Goal: Information Seeking & Learning: Understand process/instructions

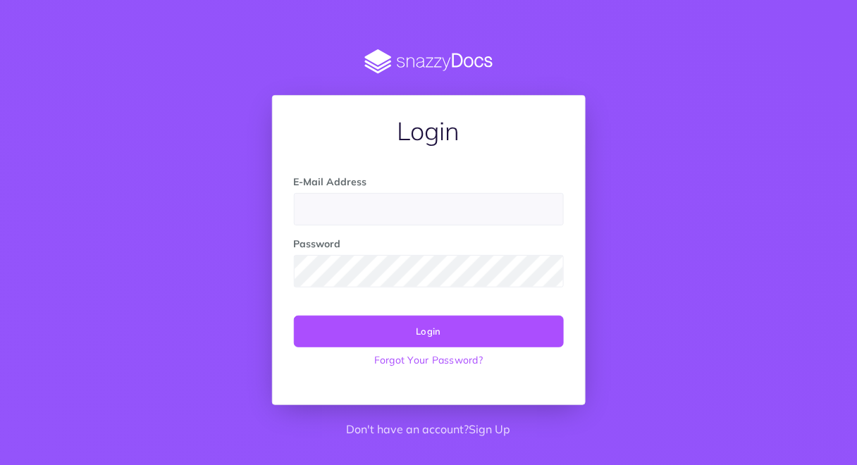
type input "teele.talts@oixio.eu"
click at [488, 330] on button "Login" at bounding box center [429, 331] width 270 height 31
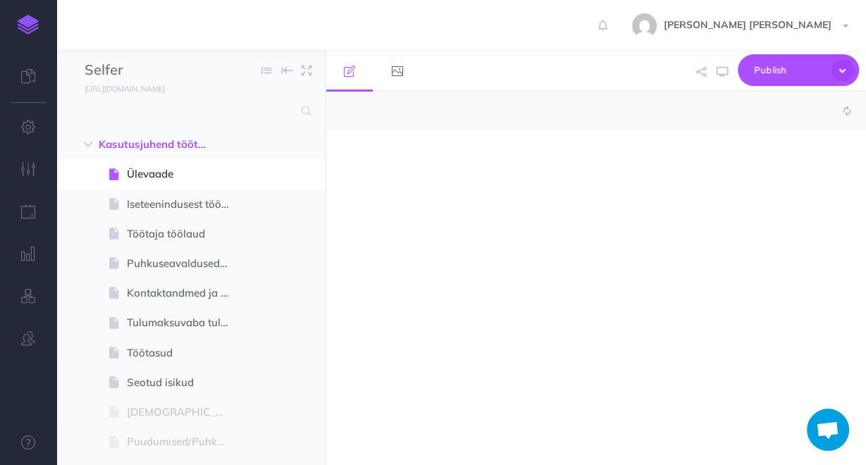
scroll to position [263, 0]
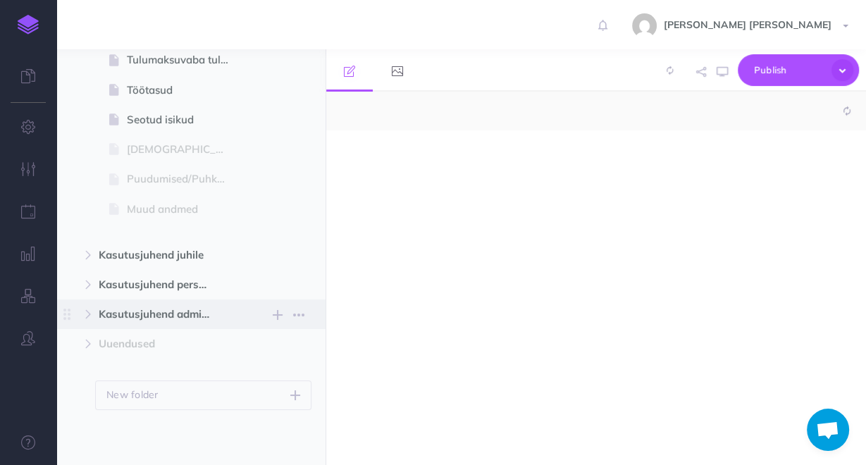
select select "null"
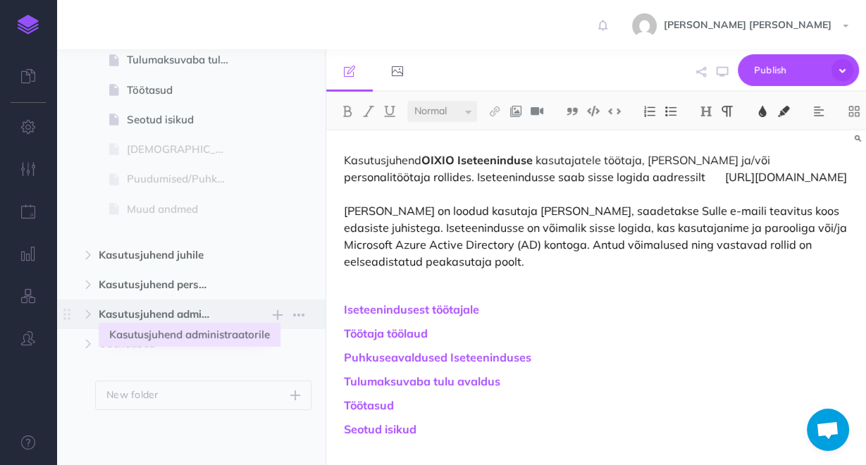
click at [170, 319] on span "Kasutusjuhend administraatorile" at bounding box center [161, 314] width 125 height 17
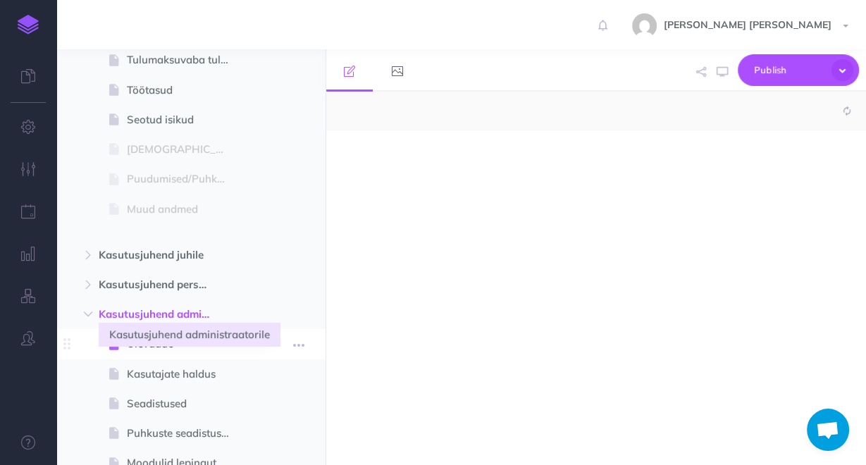
select select "null"
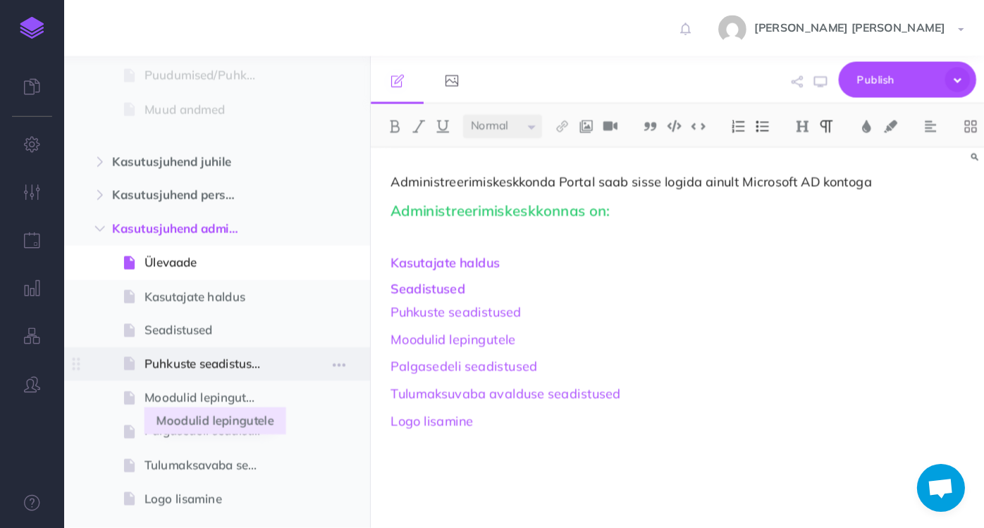
scroll to position [432, 0]
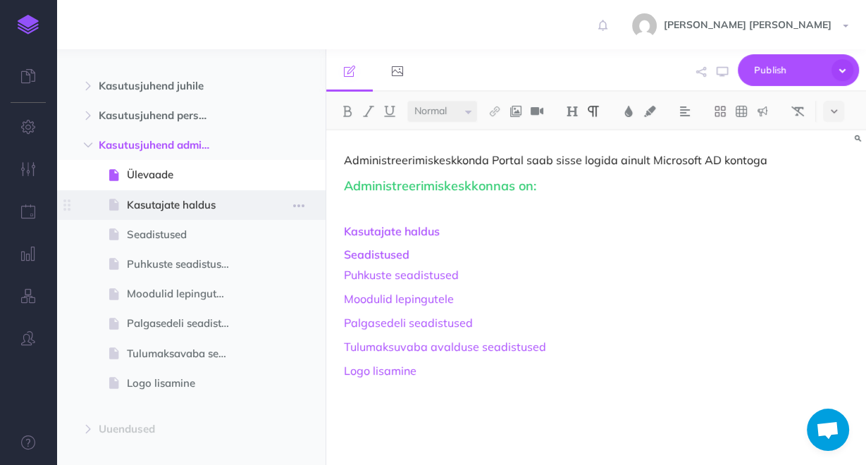
click at [194, 199] on span "Kasutajate haldus" at bounding box center [184, 205] width 114 height 17
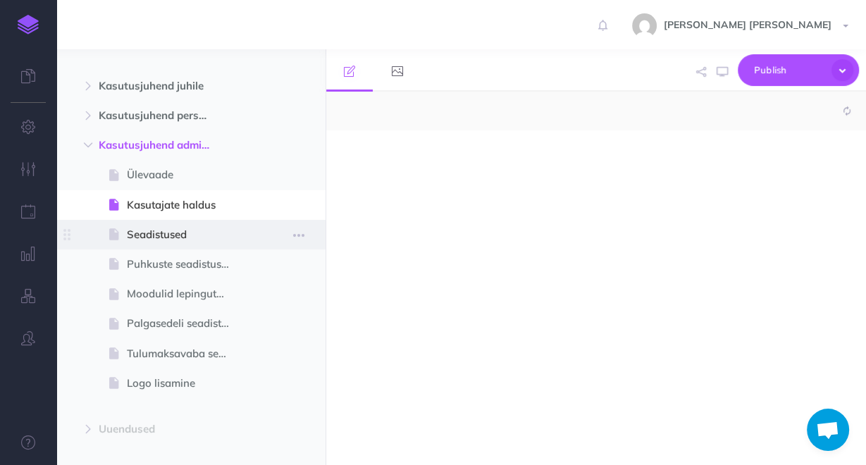
select select "null"
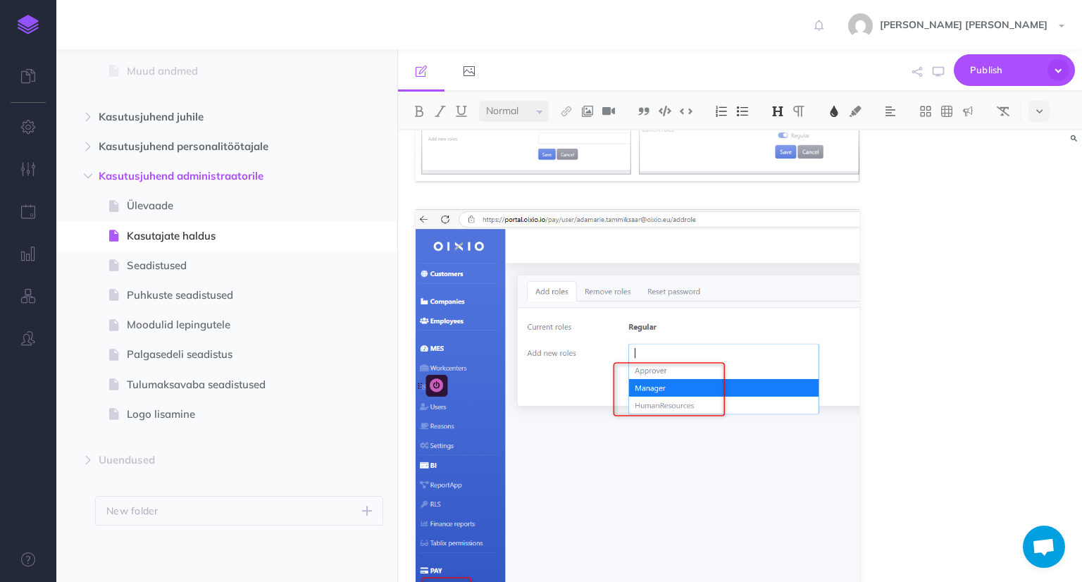
scroll to position [1902, 0]
